Goal: Information Seeking & Learning: Learn about a topic

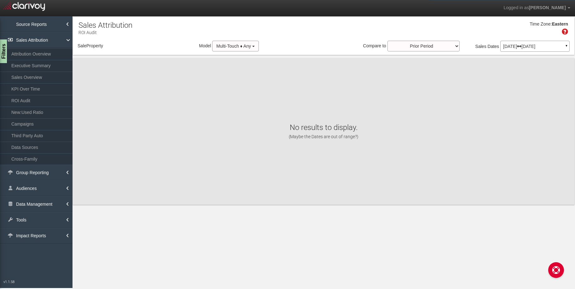
select select "object:2166"
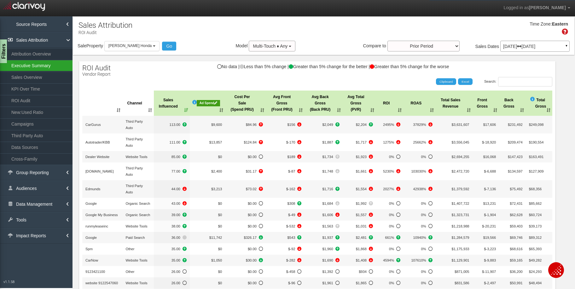
click at [37, 63] on link "Executive Summary" at bounding box center [36, 65] width 73 height 11
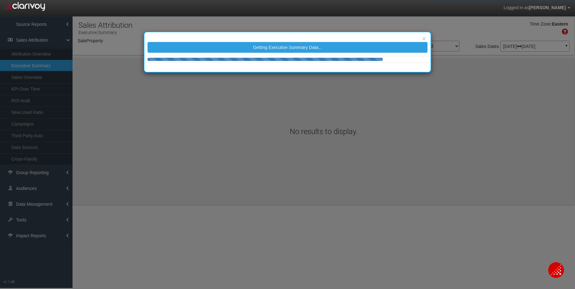
select select "object:4773"
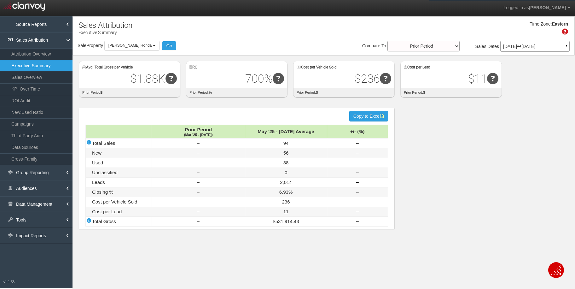
click at [520, 49] on p "[DATE] [DATE]" at bounding box center [536, 46] width 64 height 4
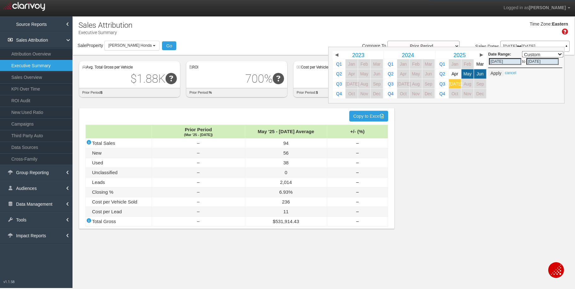
click at [459, 80] on link "[DATE]" at bounding box center [455, 83] width 12 height 9
select select ","
type input "[DATE]"
click at [496, 72] on button "Apply" at bounding box center [496, 73] width 15 height 6
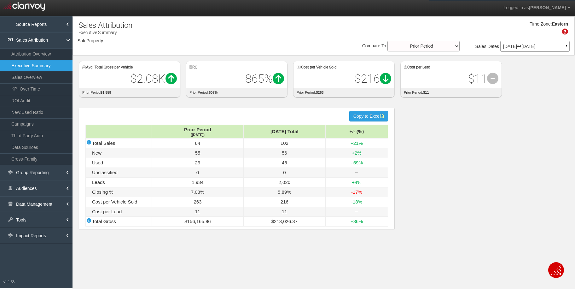
select select "object:7374"
click at [29, 88] on link "KPI Over Time" at bounding box center [36, 88] width 73 height 11
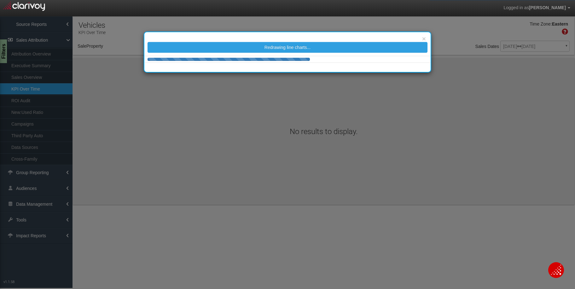
select select "object:9964"
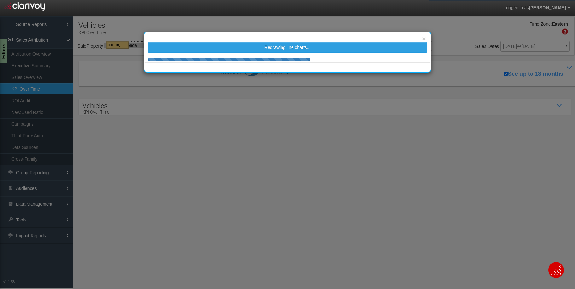
select select "object:9964"
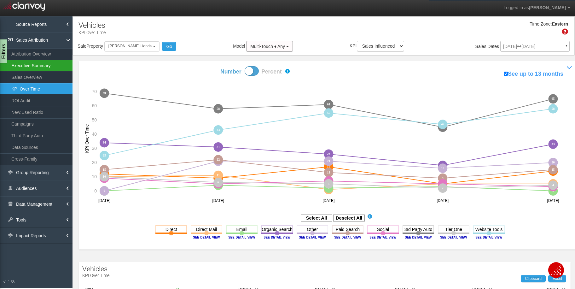
click at [41, 64] on link "Executive Summary" at bounding box center [36, 65] width 73 height 11
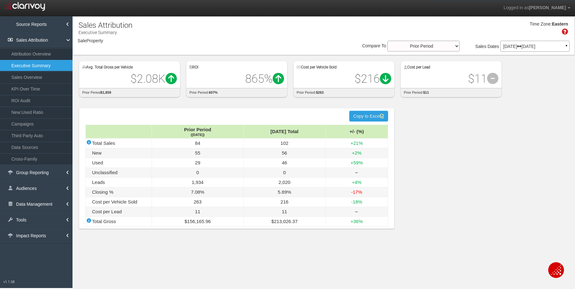
select select "object:12643"
click at [30, 86] on link "KPI Over Time" at bounding box center [36, 88] width 73 height 11
click at [14, 87] on link "KPI Over Time" at bounding box center [36, 88] width 73 height 11
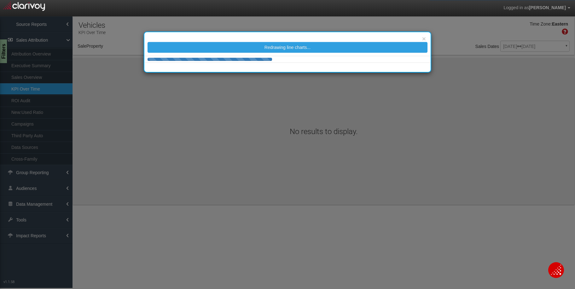
select select "object:15253"
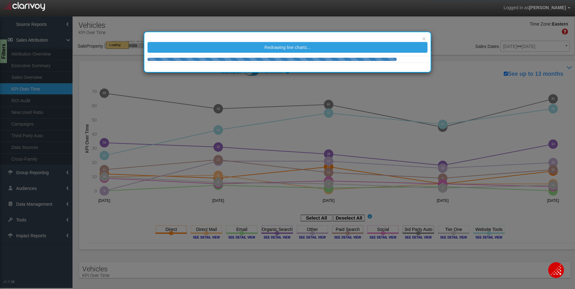
select select "object:15253"
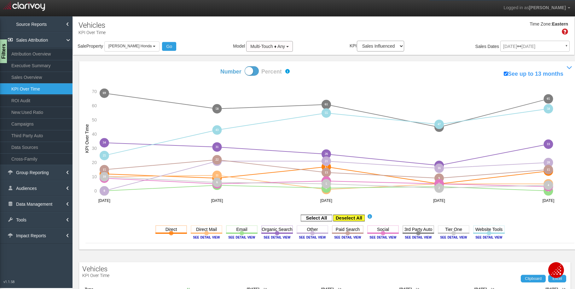
click at [356, 216] on rect at bounding box center [349, 218] width 32 height 6
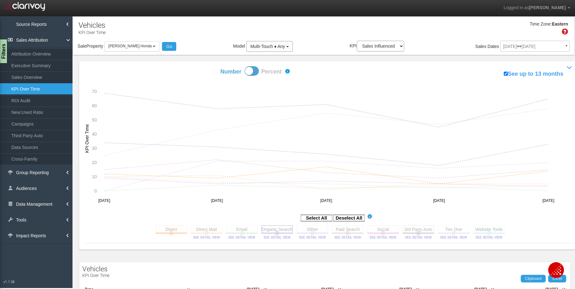
click at [273, 227] on rect at bounding box center [278, 229] width 32 height 8
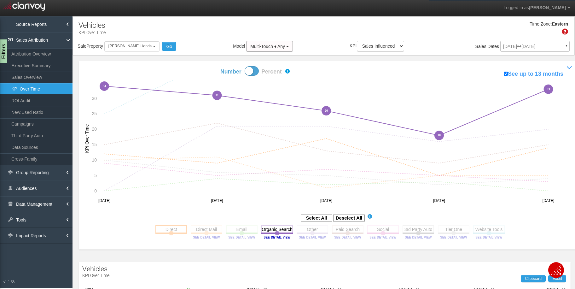
click at [170, 230] on rect at bounding box center [172, 229] width 32 height 8
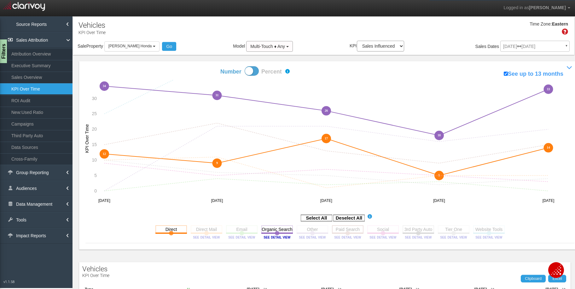
click at [339, 227] on rect at bounding box center [348, 229] width 32 height 8
click at [380, 231] on rect at bounding box center [384, 229] width 32 height 8
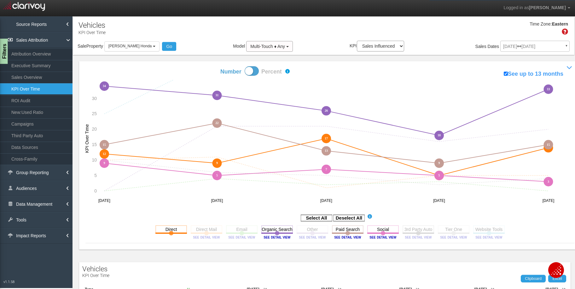
click at [4, 51] on div "Filters" at bounding box center [4, 51] width 8 height 25
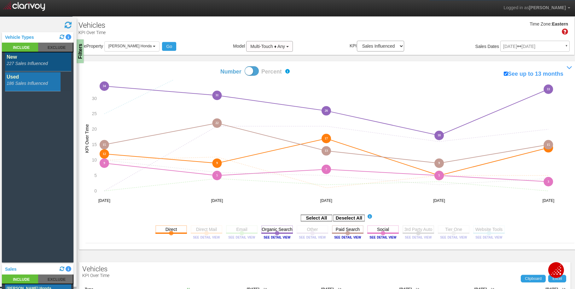
click at [31, 79] on rect at bounding box center [38, 81] width 66 height 19
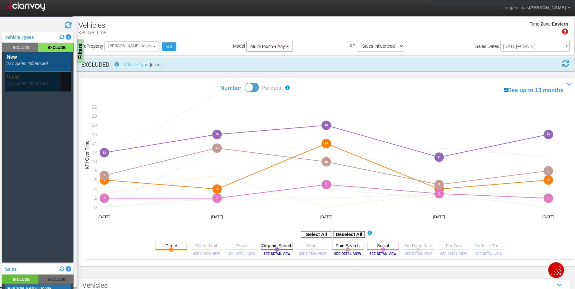
click at [27, 69] on rect at bounding box center [38, 61] width 66 height 19
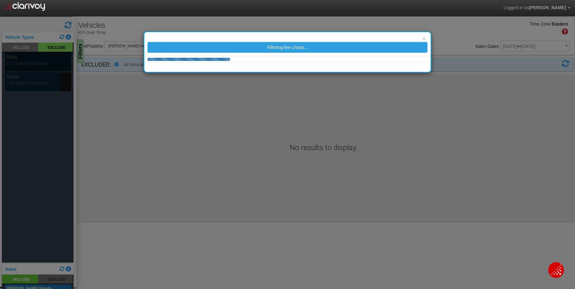
click at [26, 82] on body "Logged in as [PERSON_NAME] Edit Profile Change Password Signout KPI Over Time S…" at bounding box center [287, 152] width 575 height 305
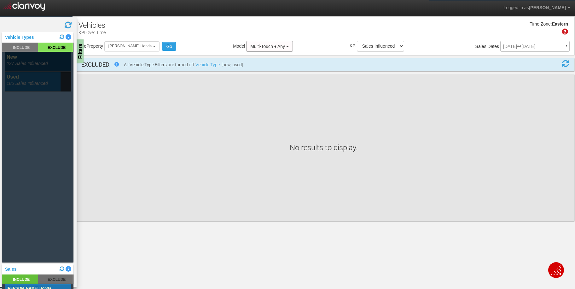
click at [26, 82] on rect at bounding box center [38, 81] width 66 height 19
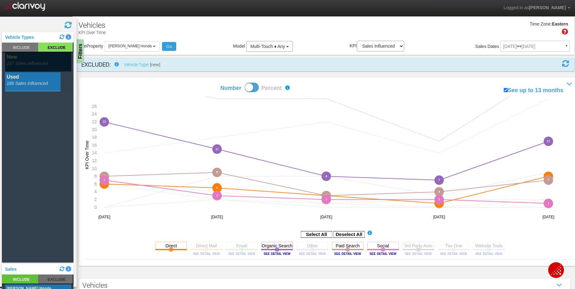
click at [6, 63] on rect at bounding box center [38, 61] width 66 height 19
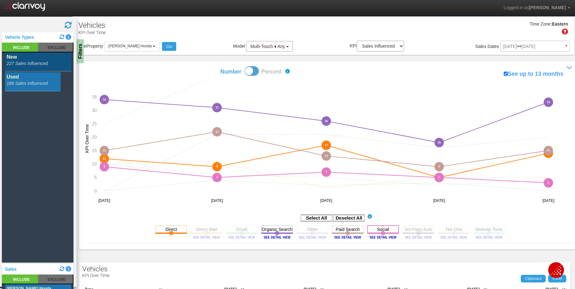
click at [380, 231] on rect at bounding box center [384, 229] width 32 height 8
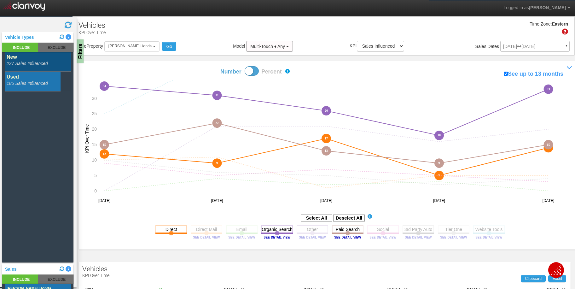
click at [351, 232] on rect at bounding box center [348, 229] width 32 height 8
click at [285, 231] on rect at bounding box center [278, 229] width 32 height 8
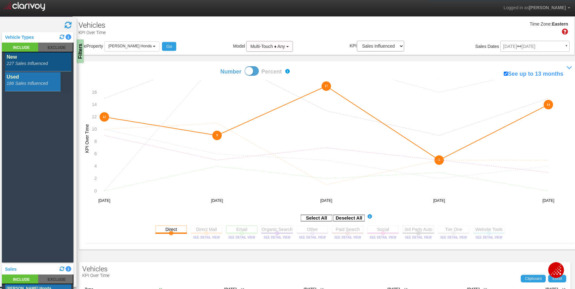
click at [242, 229] on rect at bounding box center [242, 229] width 32 height 8
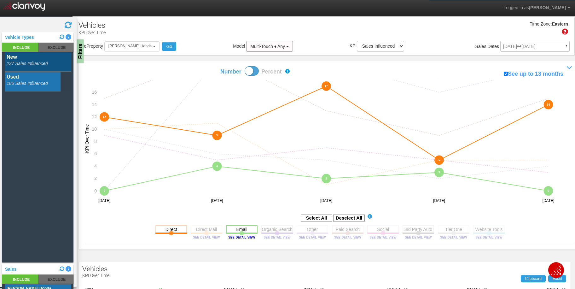
click at [242, 228] on rect at bounding box center [242, 229] width 32 height 8
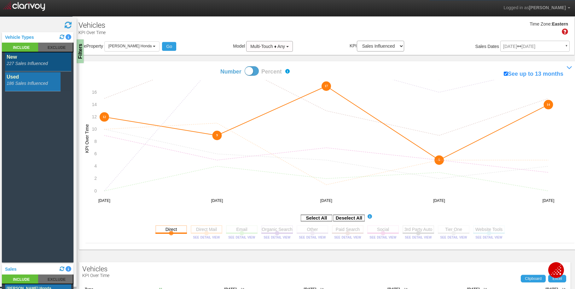
click at [204, 233] on rect at bounding box center [207, 229] width 32 height 8
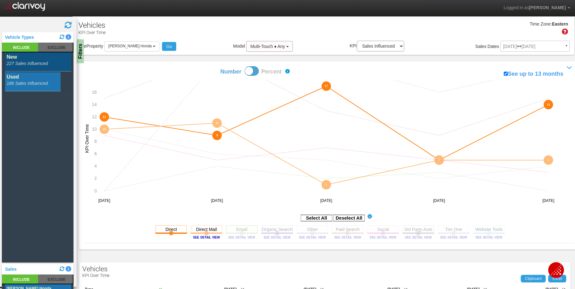
click at [243, 232] on rect at bounding box center [242, 229] width 32 height 8
click at [168, 231] on rect at bounding box center [172, 229] width 32 height 8
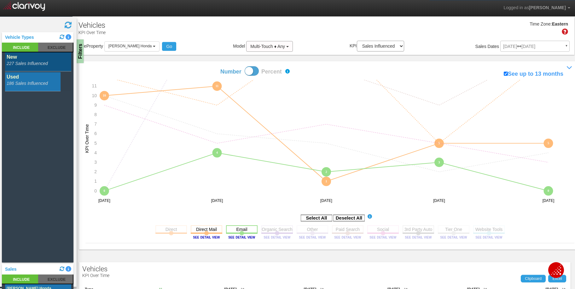
click at [236, 231] on rect at bounding box center [242, 229] width 32 height 8
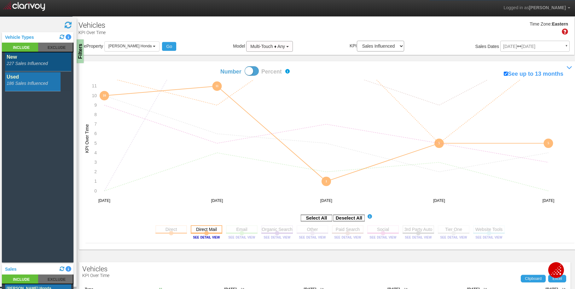
click at [203, 232] on rect at bounding box center [207, 229] width 32 height 8
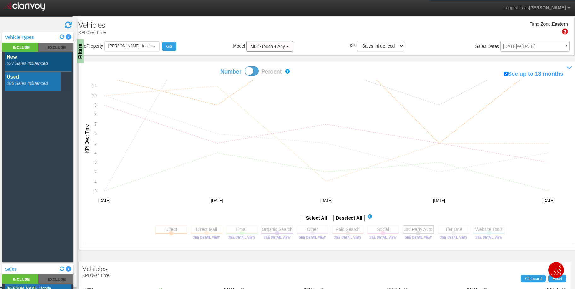
click at [420, 229] on rect at bounding box center [419, 229] width 32 height 8
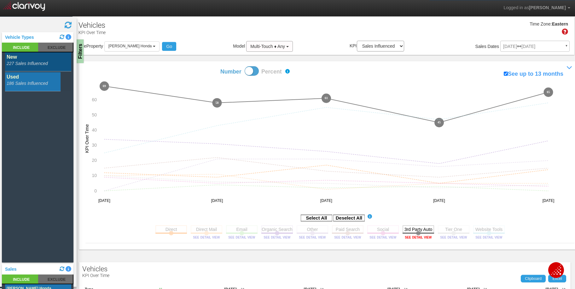
click at [420, 238] on image at bounding box center [418, 237] width 28 height 4
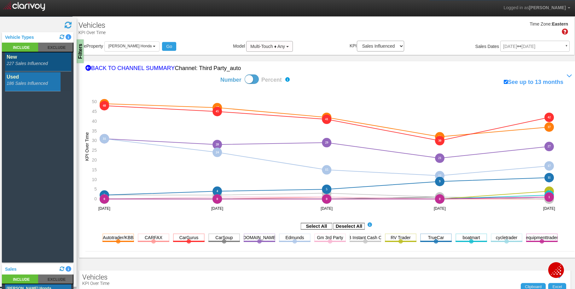
drag, startPoint x: 350, startPoint y: 226, endPoint x: 416, endPoint y: 238, distance: 67.1
click at [350, 226] on rect at bounding box center [349, 226] width 32 height 6
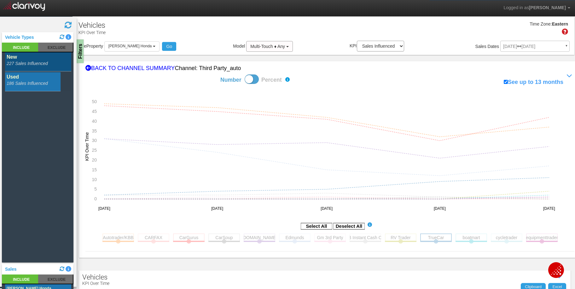
click at [427, 236] on rect at bounding box center [437, 237] width 32 height 8
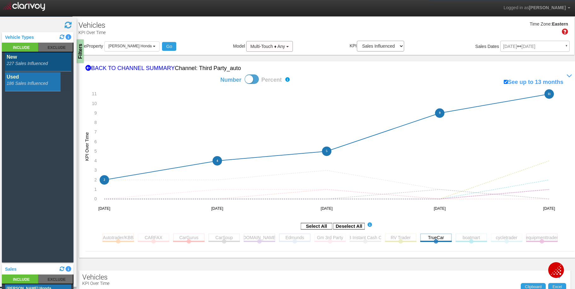
click at [298, 241] on rect at bounding box center [295, 237] width 32 height 8
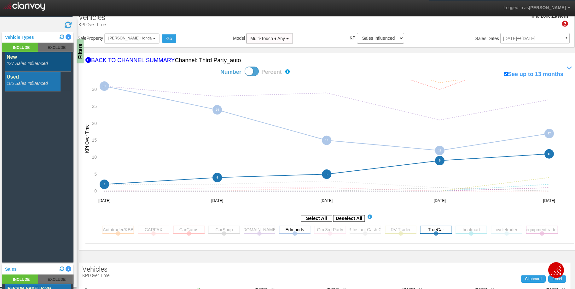
scroll to position [168, 0]
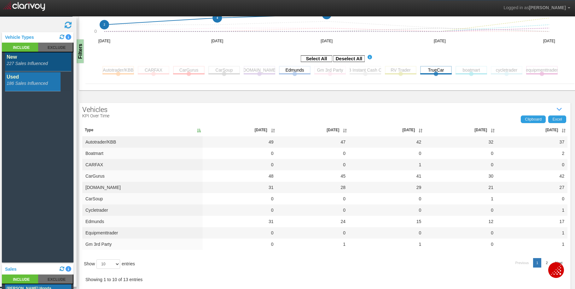
click at [552, 127] on th "[DATE]" at bounding box center [532, 130] width 71 height 13
click at [83, 50] on div "Filters" at bounding box center [81, 51] width 8 height 25
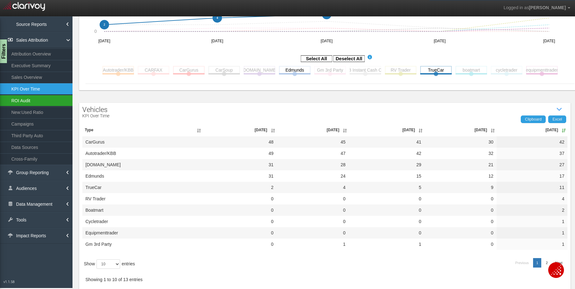
click at [24, 103] on link "ROI Audit" at bounding box center [36, 100] width 73 height 11
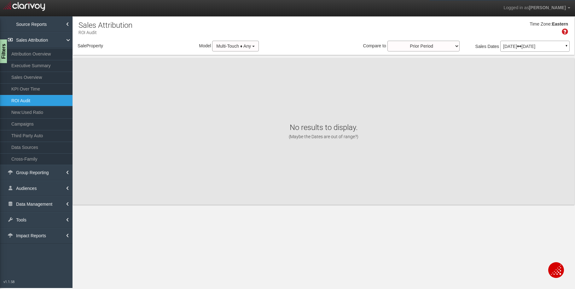
select select "object:18059"
click at [0, 0] on div "× Getting line charts for third party auto sources..." at bounding box center [0, 0] width 0 height 0
select select "object:18059"
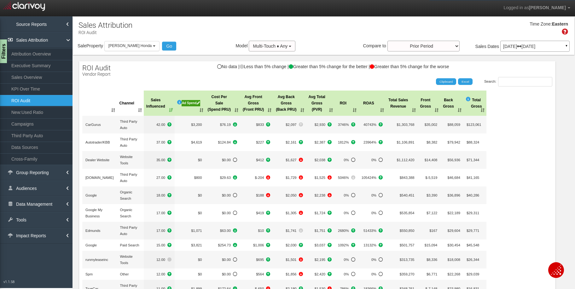
click at [522, 46] on icon at bounding box center [519, 46] width 4 height 4
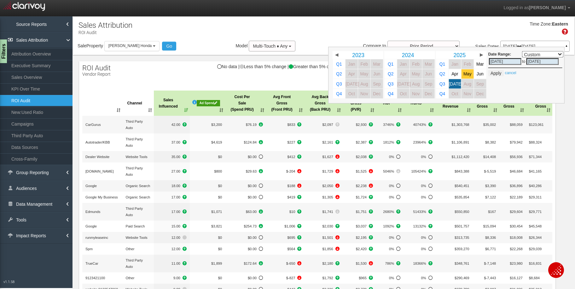
click at [464, 74] on span "May" at bounding box center [468, 74] width 8 height 5
select select ","
type input "[DATE]"
click at [453, 83] on span "[DATE]" at bounding box center [456, 83] width 14 height 5
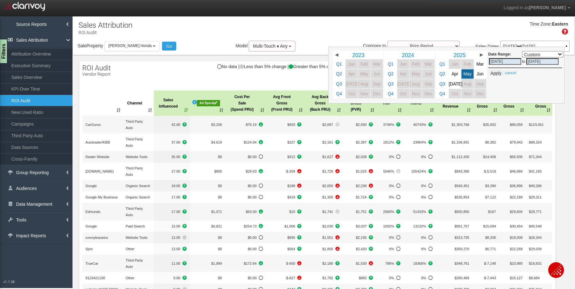
select select ","
type input "[DATE]"
click at [490, 74] on button "Apply" at bounding box center [496, 73] width 15 height 6
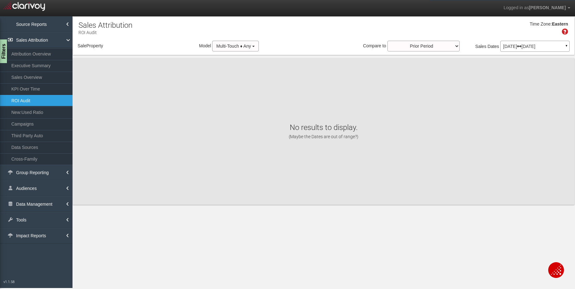
select select "object:20650"
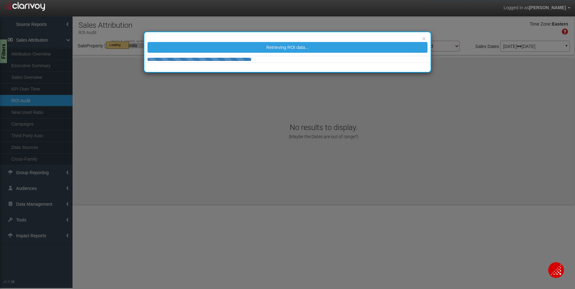
select select "object:20650"
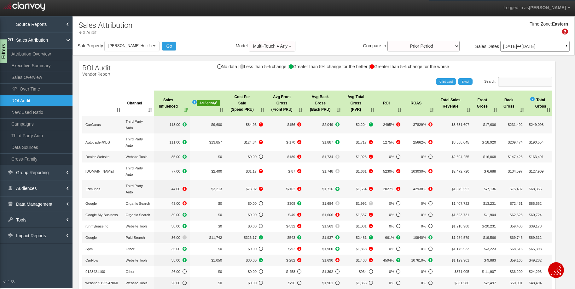
click at [527, 82] on input "Search:" at bounding box center [525, 81] width 54 height 9
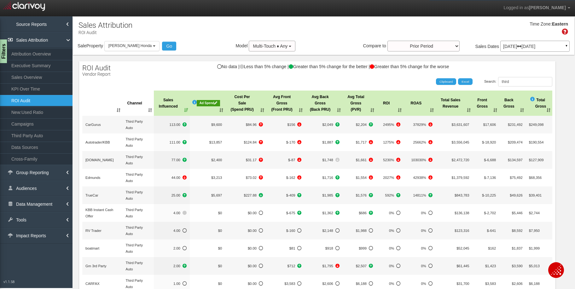
click at [240, 102] on th "Cost Per Sale (Spend PRU)" at bounding box center [245, 103] width 41 height 25
drag, startPoint x: 530, startPoint y: 81, endPoint x: 500, endPoint y: 81, distance: 30.6
click at [500, 81] on label "Search: third" at bounding box center [519, 81] width 68 height 9
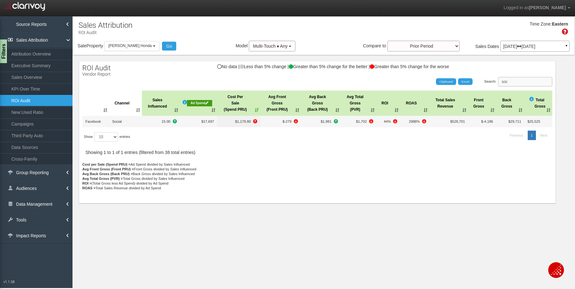
drag, startPoint x: 518, startPoint y: 80, endPoint x: 500, endPoint y: 82, distance: 17.8
click at [500, 82] on label "Search: soc" at bounding box center [519, 81] width 68 height 9
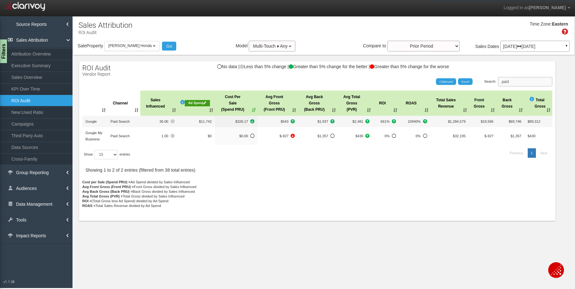
type input "paid"
click at [515, 49] on div "[DATE] [DATE] ▼" at bounding box center [535, 46] width 69 height 11
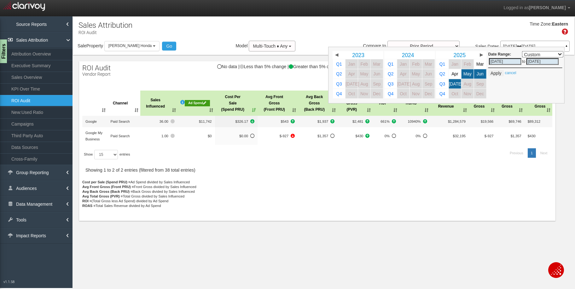
click at [454, 85] on span "[DATE]" at bounding box center [456, 83] width 14 height 5
select select ","
type input "[DATE]"
click at [499, 74] on button "Apply" at bounding box center [496, 73] width 15 height 6
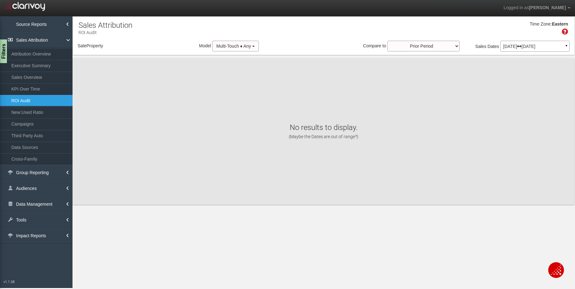
select select "object:23241"
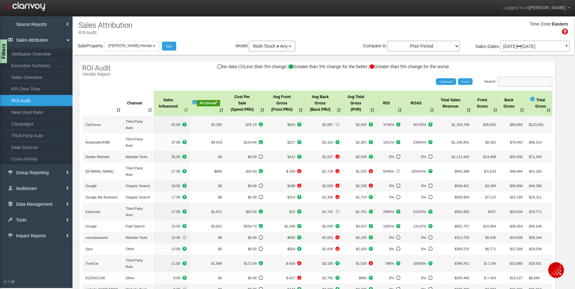
click at [519, 79] on input "Search:" at bounding box center [525, 81] width 54 height 9
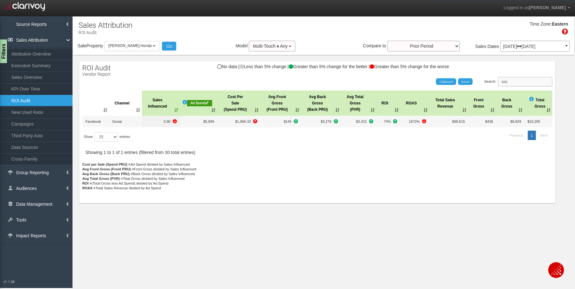
drag, startPoint x: 518, startPoint y: 81, endPoint x: 503, endPoint y: 83, distance: 15.9
click at [503, 83] on label "Search: soc" at bounding box center [519, 81] width 68 height 9
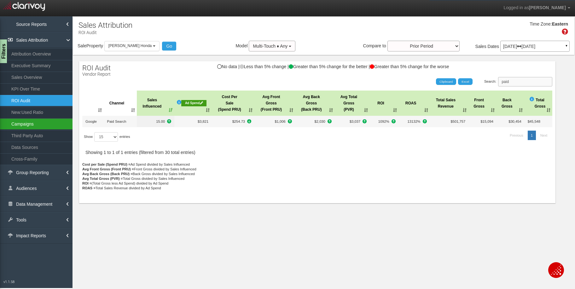
type input "paid"
click at [15, 122] on link "Campaigns" at bounding box center [36, 123] width 73 height 11
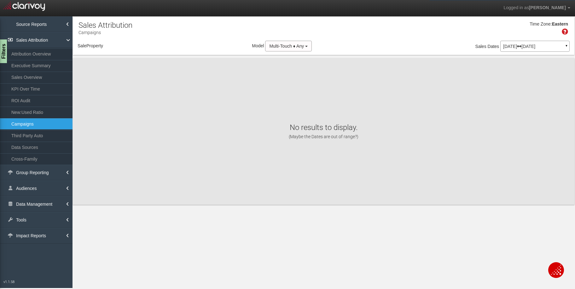
select select "object:25830"
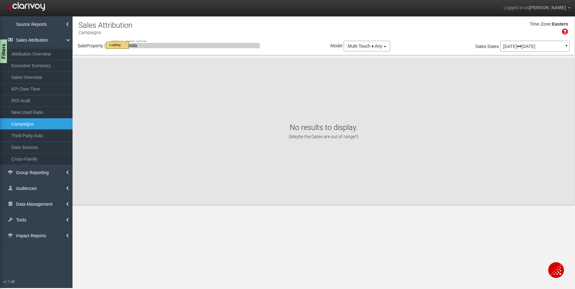
select select "object:25830"
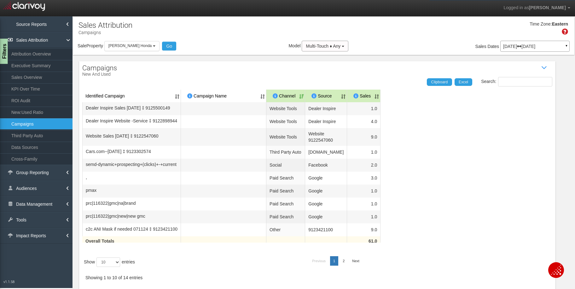
click at [4, 52] on div "Filters" at bounding box center [4, 51] width 8 height 25
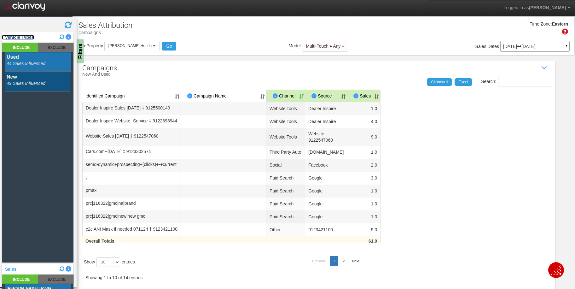
click at [15, 38] on link "Vehicle Types" at bounding box center [18, 37] width 32 height 5
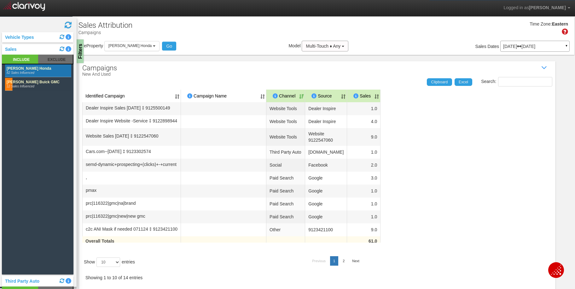
click at [6, 83] on rect at bounding box center [38, 84] width 66 height 13
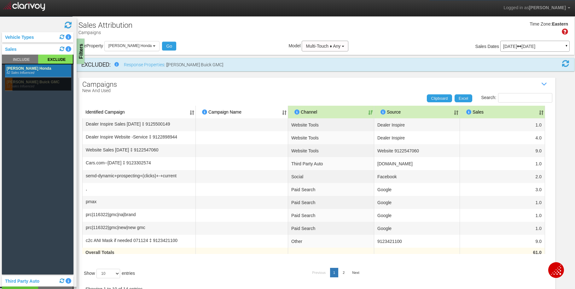
click at [79, 52] on div "Filters" at bounding box center [81, 51] width 8 height 25
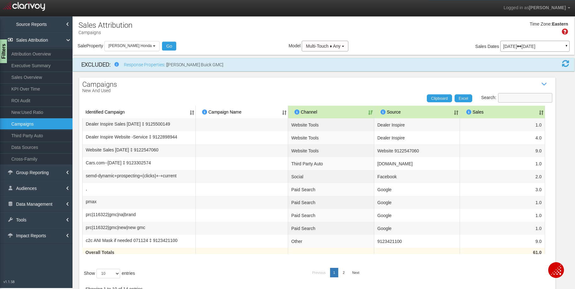
click at [531, 97] on input "Search:" at bounding box center [525, 97] width 54 height 9
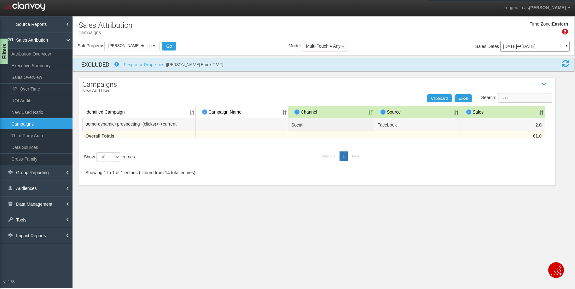
type input "soc"
click at [4, 46] on div "Filters" at bounding box center [4, 51] width 8 height 25
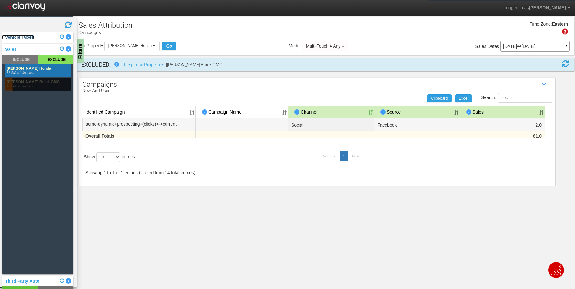
click at [18, 39] on link "Vehicle Types" at bounding box center [18, 37] width 32 height 5
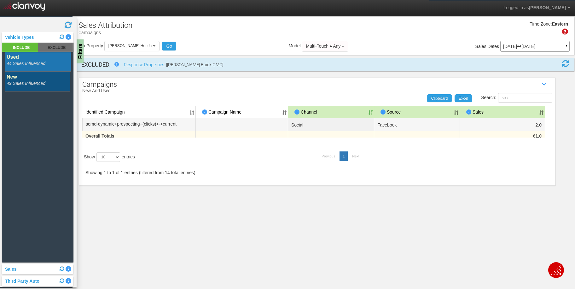
click at [23, 78] on rect at bounding box center [38, 81] width 66 height 19
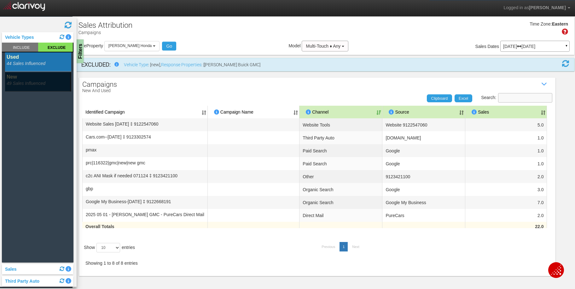
click at [524, 98] on input "Search:" at bounding box center [525, 97] width 54 height 9
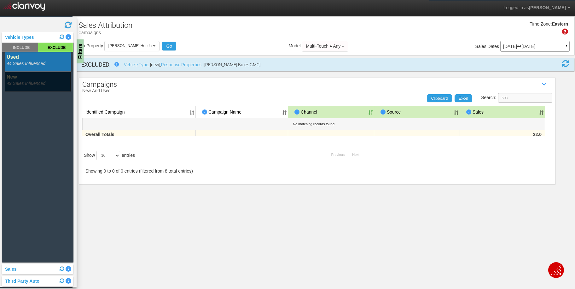
type input "soc"
click at [17, 79] on rect at bounding box center [38, 81] width 66 height 19
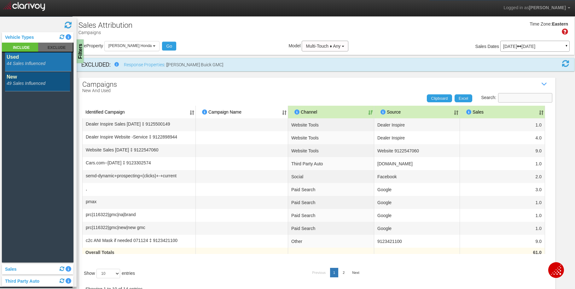
click at [521, 99] on input "Search:" at bounding box center [525, 97] width 54 height 9
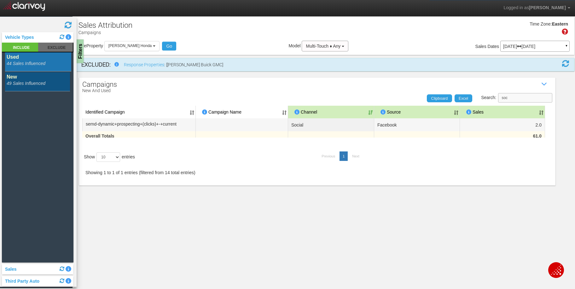
type input "soc"
click at [81, 55] on div "Filters" at bounding box center [81, 51] width 8 height 25
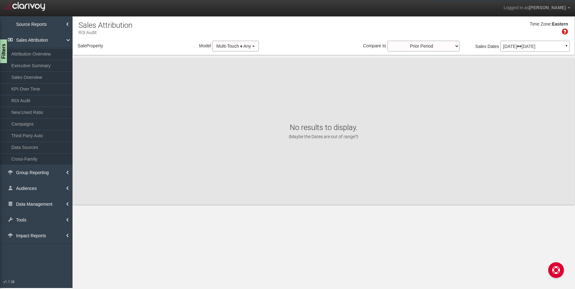
select select "object:2168"
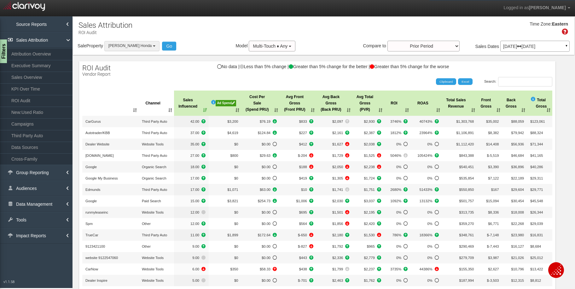
click at [118, 47] on span "[PERSON_NAME] Honda" at bounding box center [130, 46] width 43 height 4
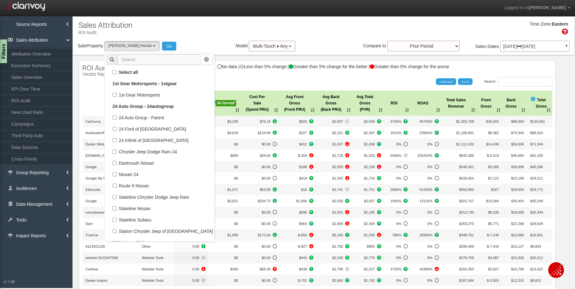
scroll to position [27339, 0]
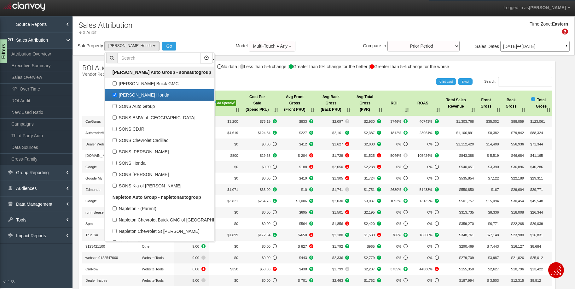
click at [120, 95] on label "[PERSON_NAME] Honda" at bounding box center [159, 95] width 107 height 8
click at [117, 95] on input "[PERSON_NAME] Honda" at bounding box center [115, 95] width 4 height 4
checkbox input "false"
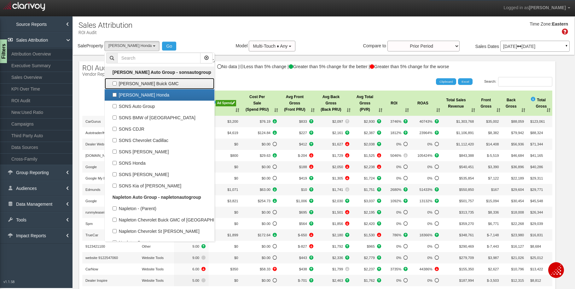
click at [116, 84] on label "[PERSON_NAME] Buick GMC" at bounding box center [159, 84] width 107 height 8
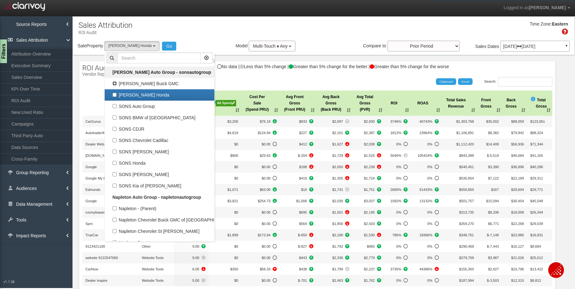
click at [116, 84] on input "[PERSON_NAME] Buick GMC" at bounding box center [115, 83] width 4 height 4
checkbox input "true"
select select "object:2167"
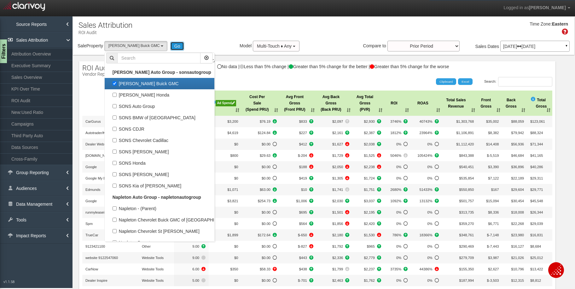
click at [170, 46] on button "Go" at bounding box center [177, 46] width 14 height 9
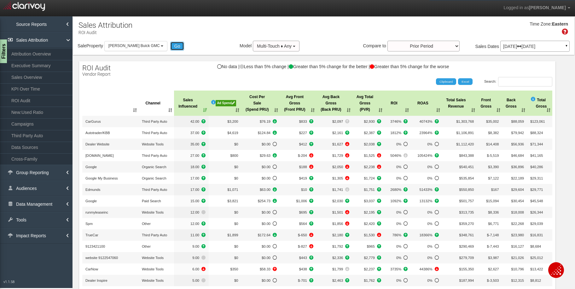
scroll to position [13132, 0]
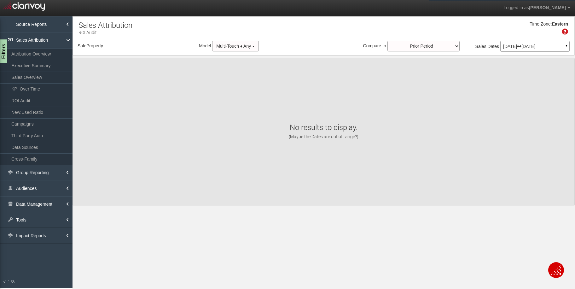
select select "object:4781"
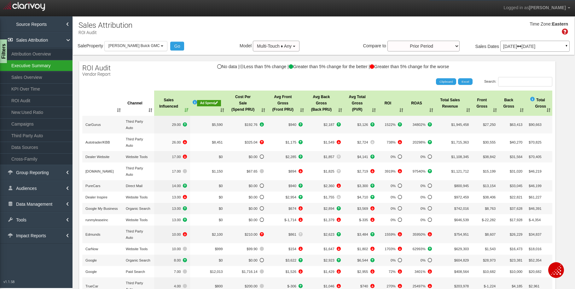
click at [34, 64] on link "Executive Summary" at bounding box center [36, 65] width 73 height 11
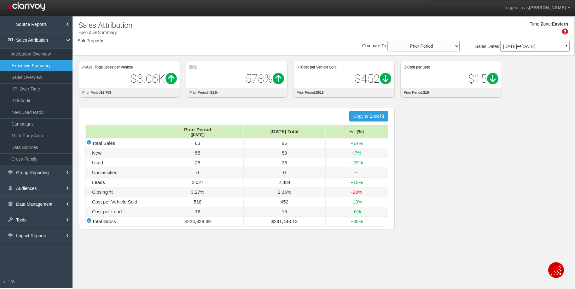
select select "object:7382"
click at [19, 91] on link "KPI Over Time" at bounding box center [36, 88] width 73 height 11
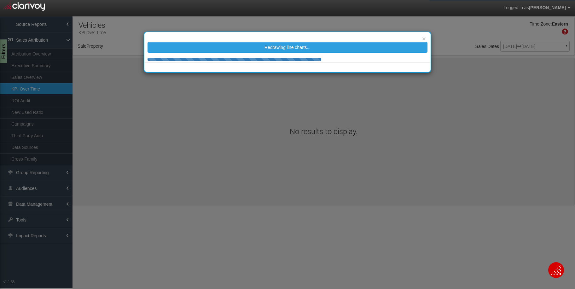
select select "object:9972"
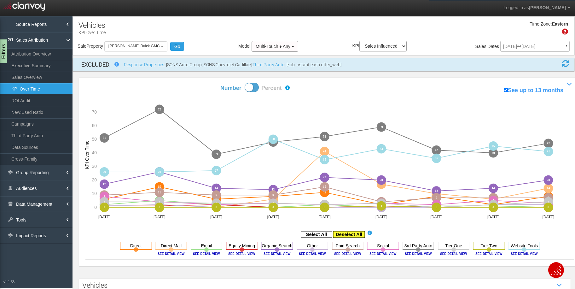
click at [350, 236] on rect at bounding box center [349, 234] width 32 height 6
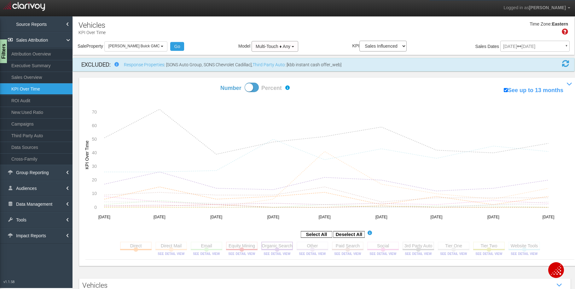
click at [273, 242] on rect at bounding box center [278, 246] width 32 height 8
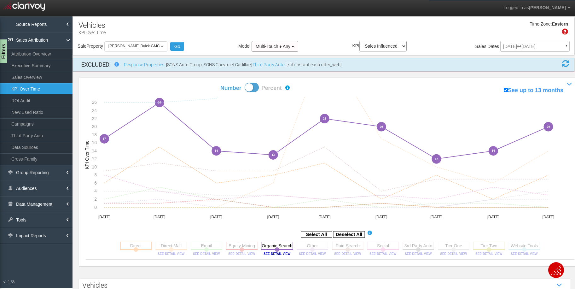
click at [127, 244] on rect at bounding box center [136, 246] width 32 height 8
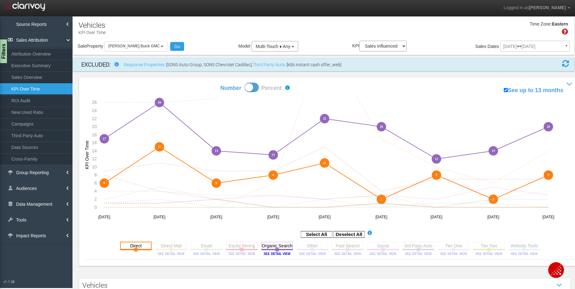
click at [126, 246] on rect at bounding box center [136, 246] width 32 height 8
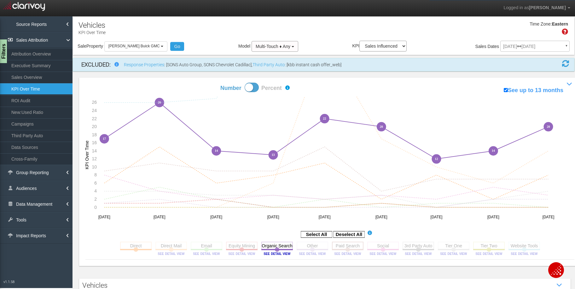
click at [342, 245] on rect at bounding box center [348, 246] width 32 height 8
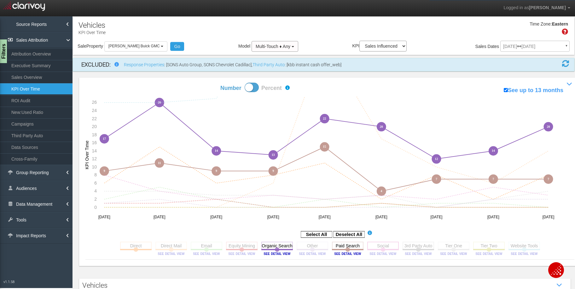
click at [381, 246] on rect at bounding box center [384, 246] width 32 height 8
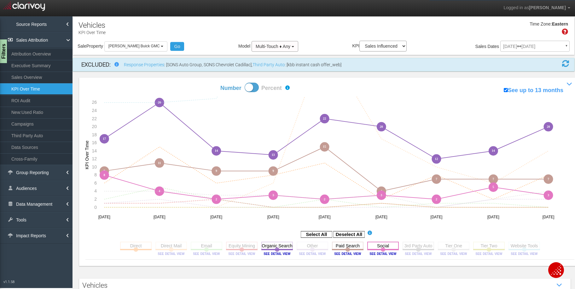
click at [378, 247] on rect at bounding box center [384, 246] width 32 height 8
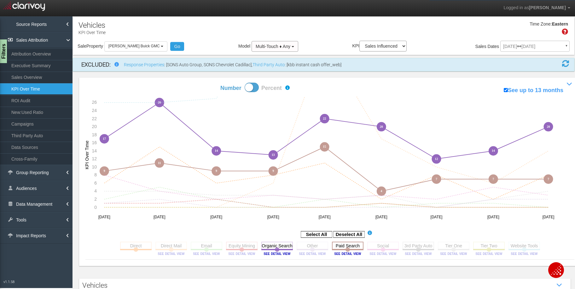
click at [354, 246] on rect at bounding box center [348, 246] width 32 height 8
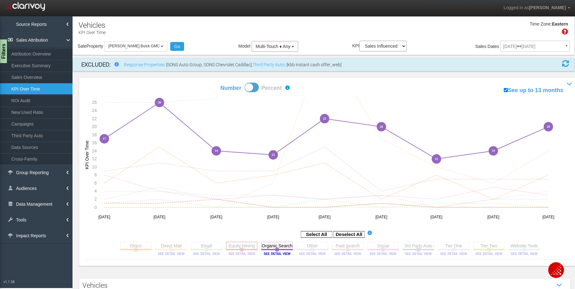
click at [237, 246] on rect at bounding box center [242, 246] width 32 height 8
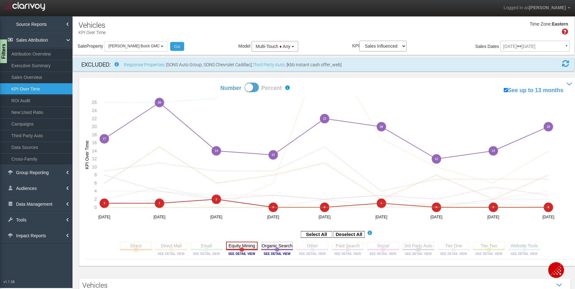
click at [237, 246] on rect at bounding box center [242, 246] width 32 height 8
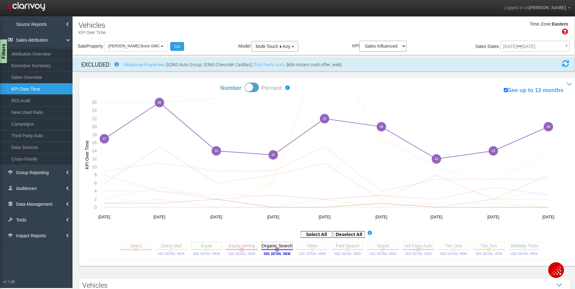
click at [213, 246] on rect at bounding box center [207, 246] width 32 height 8
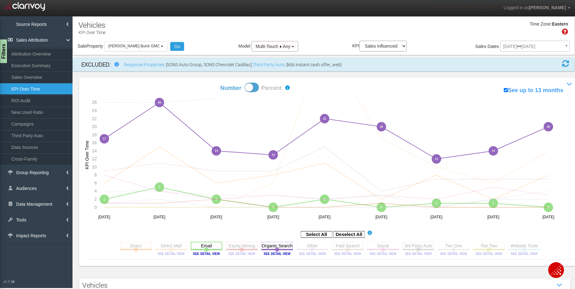
click at [210, 245] on rect at bounding box center [207, 246] width 32 height 8
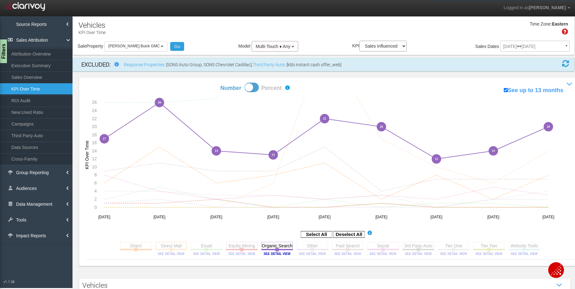
click at [175, 245] on rect at bounding box center [172, 246] width 32 height 8
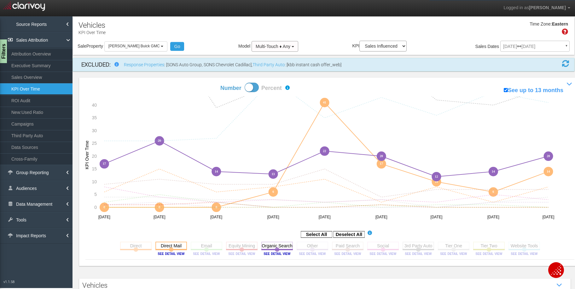
click at [177, 246] on rect at bounding box center [172, 246] width 32 height 8
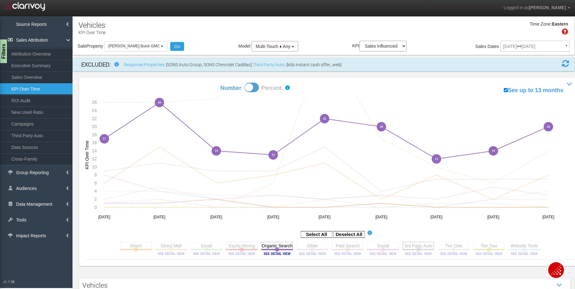
click at [411, 247] on rect at bounding box center [419, 246] width 32 height 8
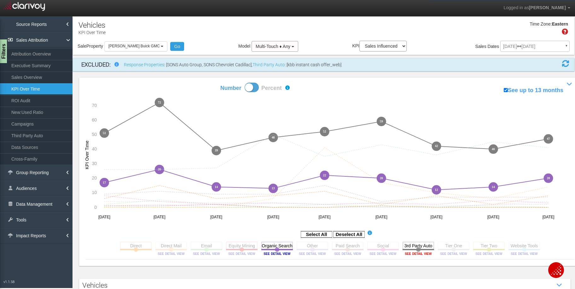
click at [417, 253] on image at bounding box center [418, 254] width 28 height 4
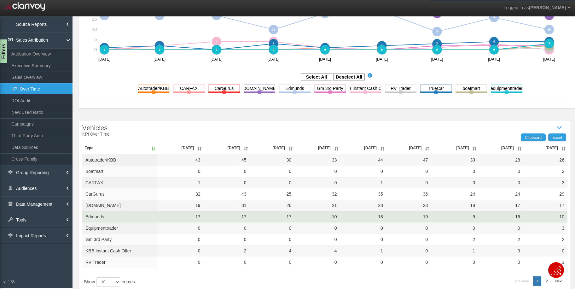
scroll to position [184, 0]
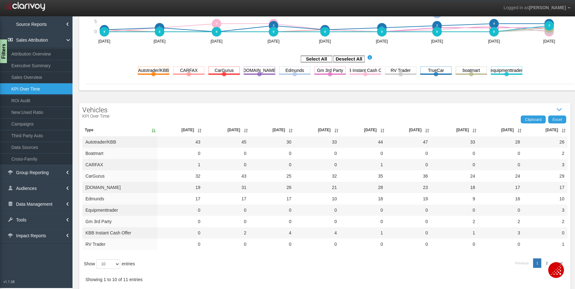
click at [541, 130] on th "[DATE]" at bounding box center [546, 130] width 44 height 13
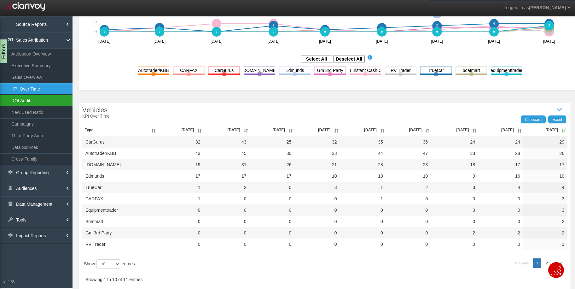
click at [21, 101] on link "ROI Audit" at bounding box center [36, 100] width 73 height 11
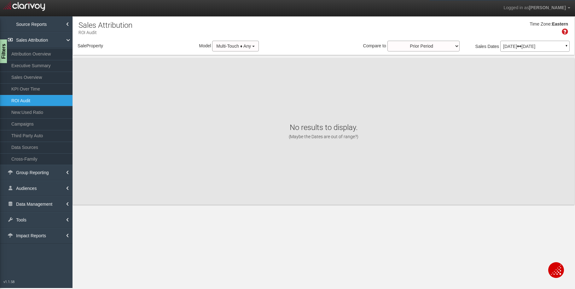
select select "object:12691"
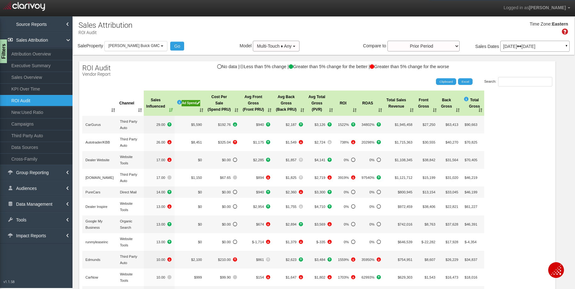
click at [536, 46] on p "Jul 01, 2025 Jul 31, 2025" at bounding box center [536, 46] width 64 height 4
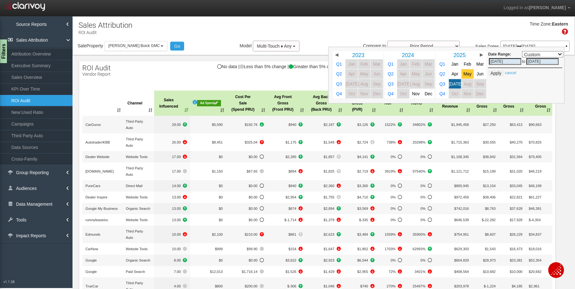
click at [464, 73] on span "May" at bounding box center [468, 74] width 8 height 5
select select ","
type input "[DATE]"
click at [452, 84] on span "[DATE]" at bounding box center [456, 83] width 14 height 5
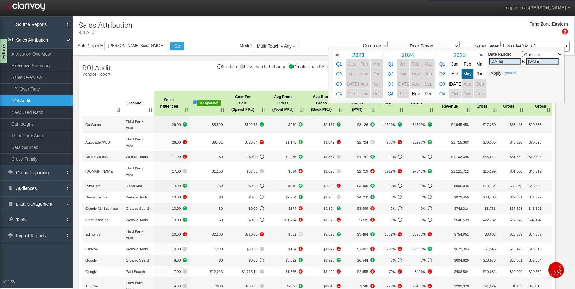
select select ","
type input "[DATE]"
click at [494, 73] on button "Apply" at bounding box center [496, 73] width 15 height 6
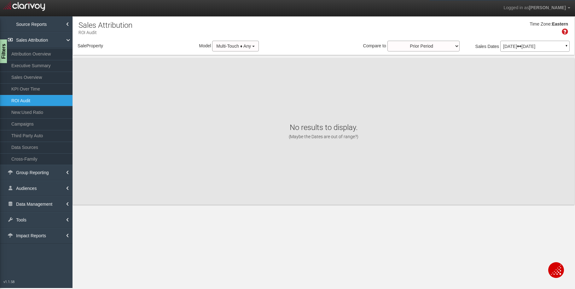
select select "object:15282"
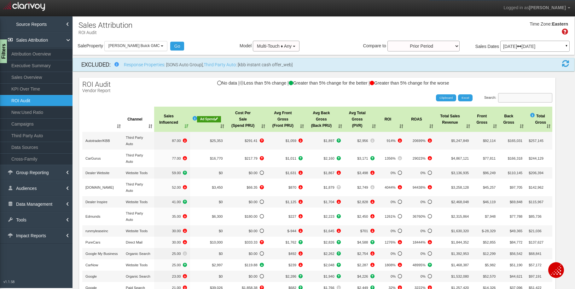
click at [508, 99] on input "Search:" at bounding box center [525, 97] width 54 height 9
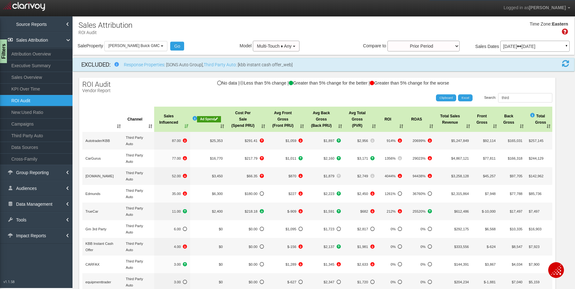
click at [243, 117] on th "Cost Per Sale (Spend PRU)" at bounding box center [246, 119] width 41 height 25
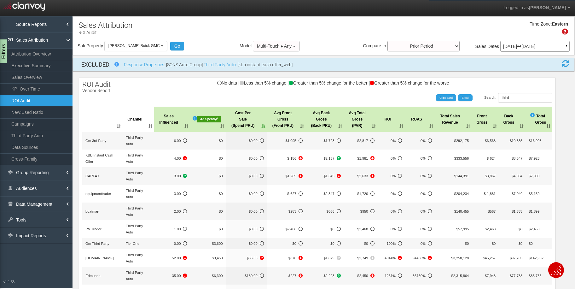
click at [243, 117] on th "Cost Per Sale (Spend PRU)" at bounding box center [246, 119] width 41 height 25
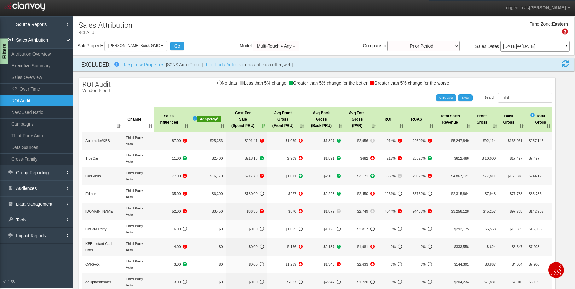
click at [2, 54] on div "Filters" at bounding box center [4, 51] width 8 height 25
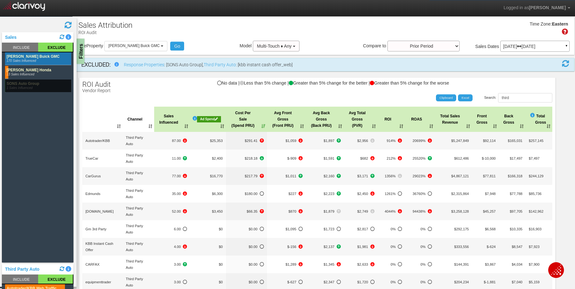
click at [81, 52] on div "Filters" at bounding box center [81, 51] width 8 height 25
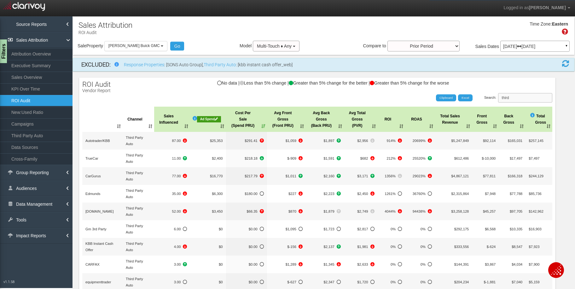
drag, startPoint x: 521, startPoint y: 98, endPoint x: 490, endPoint y: 98, distance: 30.3
click at [490, 98] on label "Search: third" at bounding box center [519, 97] width 68 height 9
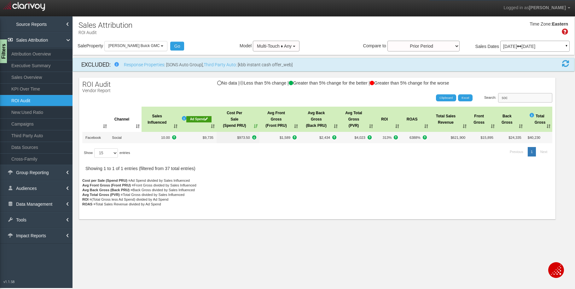
drag, startPoint x: 524, startPoint y: 97, endPoint x: 499, endPoint y: 100, distance: 25.4
click at [499, 100] on label "Search: soc" at bounding box center [519, 97] width 68 height 9
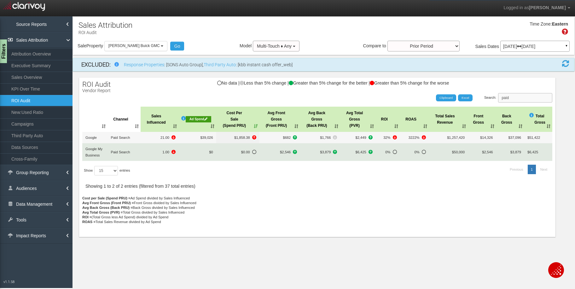
type input "paid"
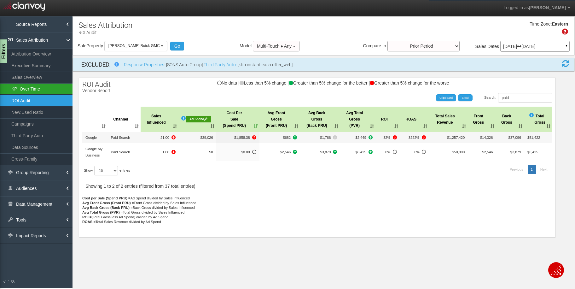
click at [28, 91] on link "KPI Over Time" at bounding box center [36, 88] width 73 height 11
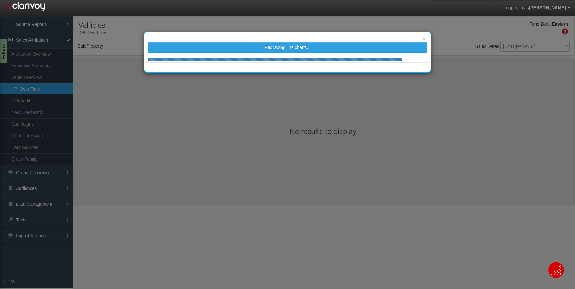
select select "object:17896"
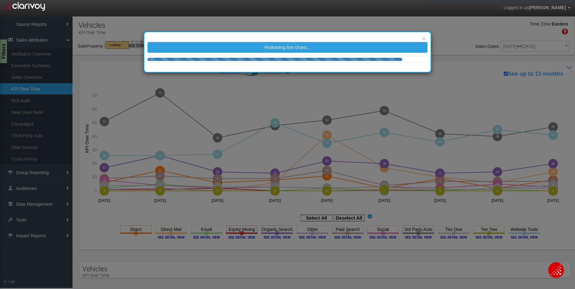
select select "object:17896"
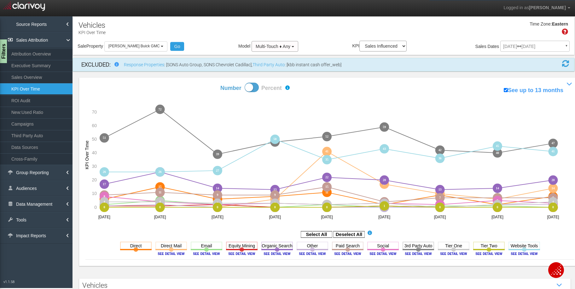
click at [422, 253] on image at bounding box center [418, 254] width 28 height 4
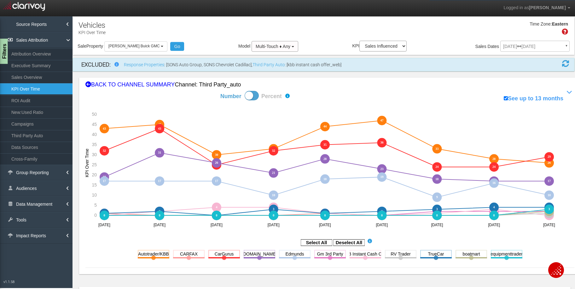
click at [3, 49] on div "Filters" at bounding box center [4, 51] width 8 height 25
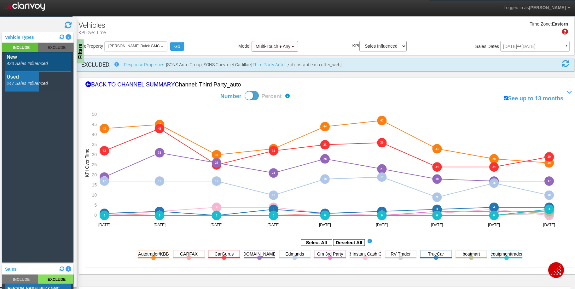
click at [24, 86] on rect at bounding box center [38, 81] width 66 height 19
